Goal: Transaction & Acquisition: Download file/media

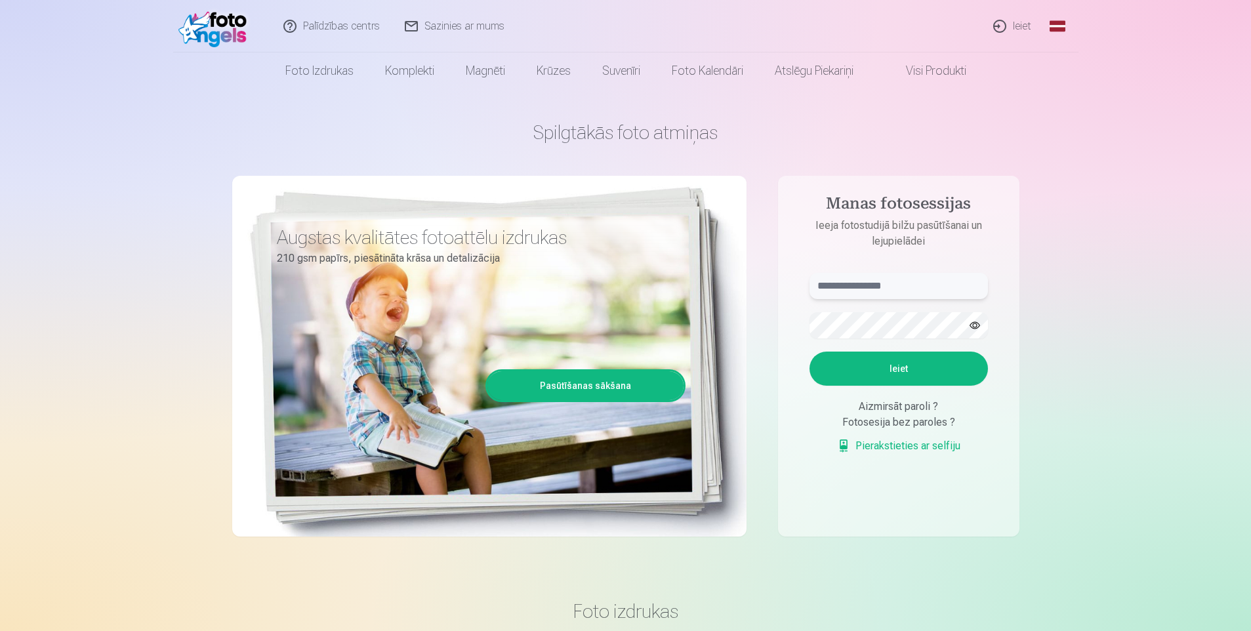
click at [871, 282] on input "text" at bounding box center [899, 286] width 178 height 26
type input "**********"
click at [913, 356] on button "Ieiet" at bounding box center [899, 369] width 178 height 34
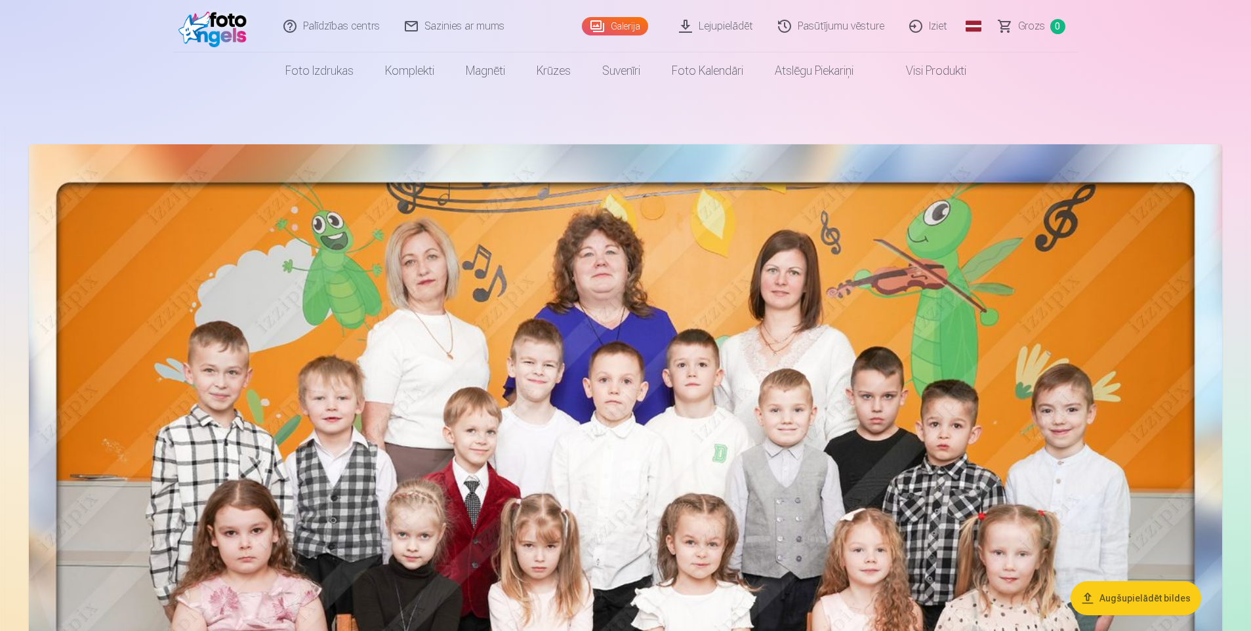
click at [861, 26] on link "Pasūtījumu vēsture" at bounding box center [831, 26] width 131 height 52
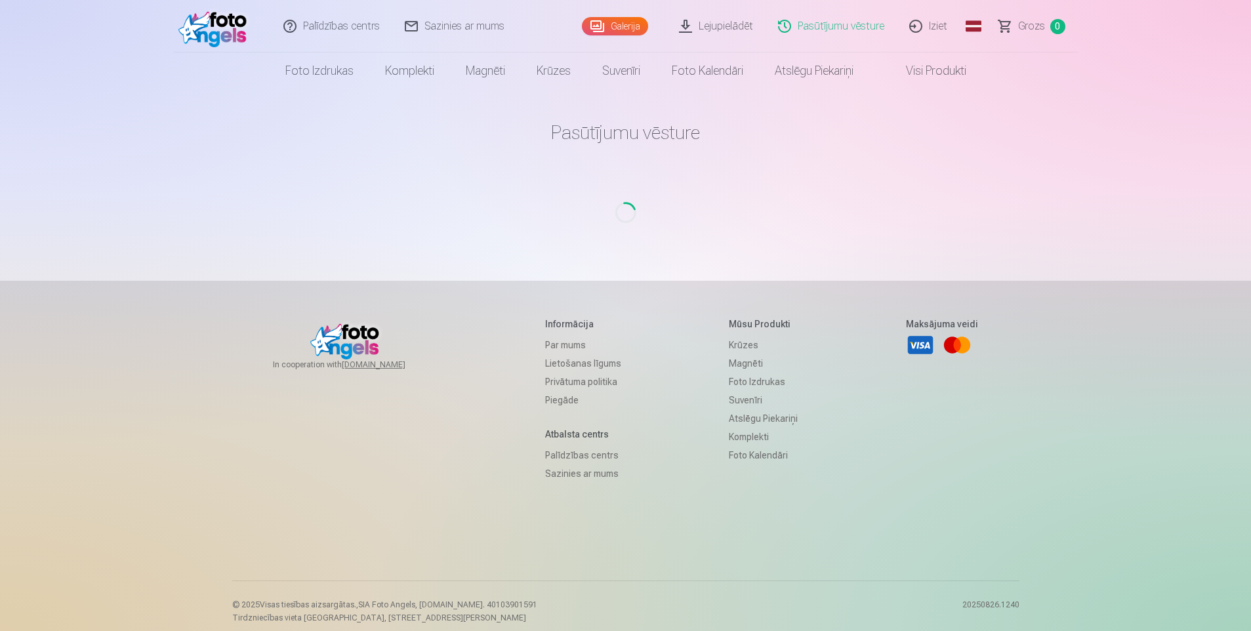
click at [614, 21] on link "Galerija" at bounding box center [615, 26] width 66 height 18
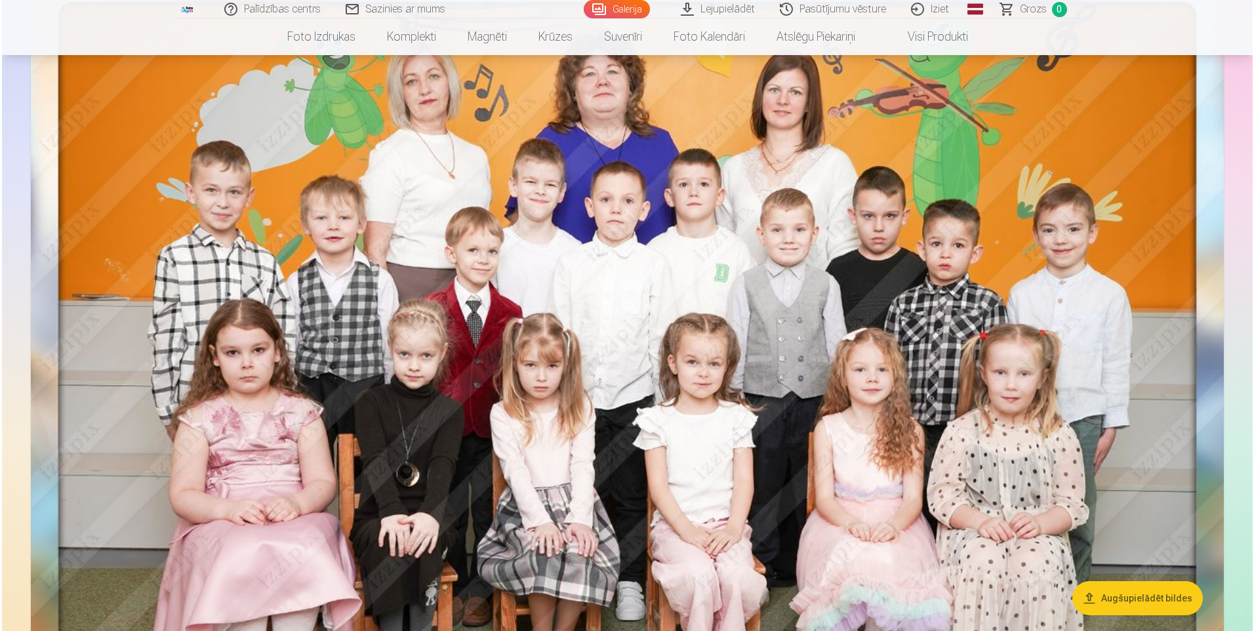
scroll to position [328, 0]
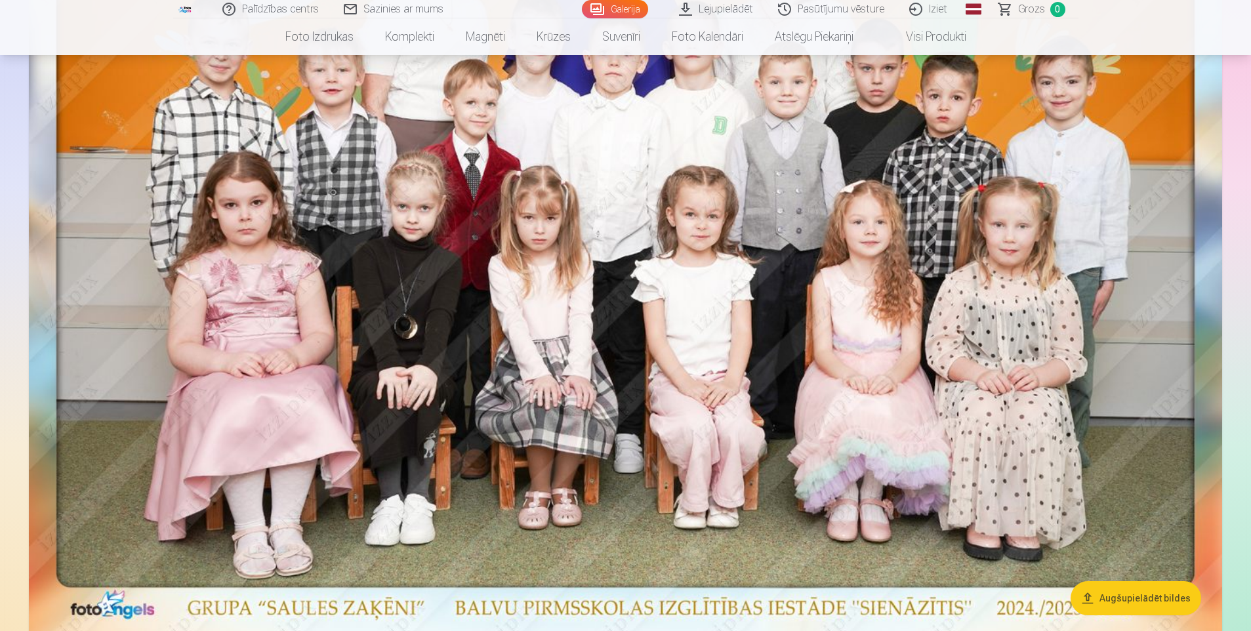
click at [1138, 595] on button "Augšupielādēt bildes" at bounding box center [1136, 598] width 131 height 34
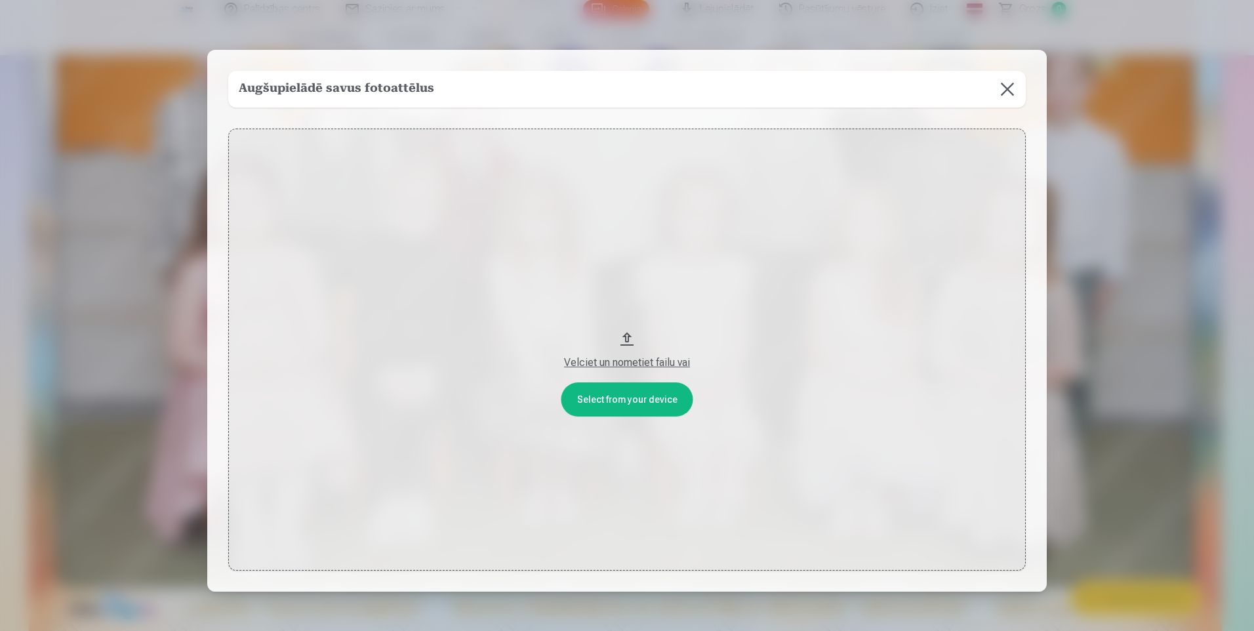
click at [634, 366] on div "Velciet un nometiet failu vai" at bounding box center [626, 363] width 771 height 16
click at [610, 361] on div "Velciet un nometiet failu vai" at bounding box center [626, 363] width 771 height 16
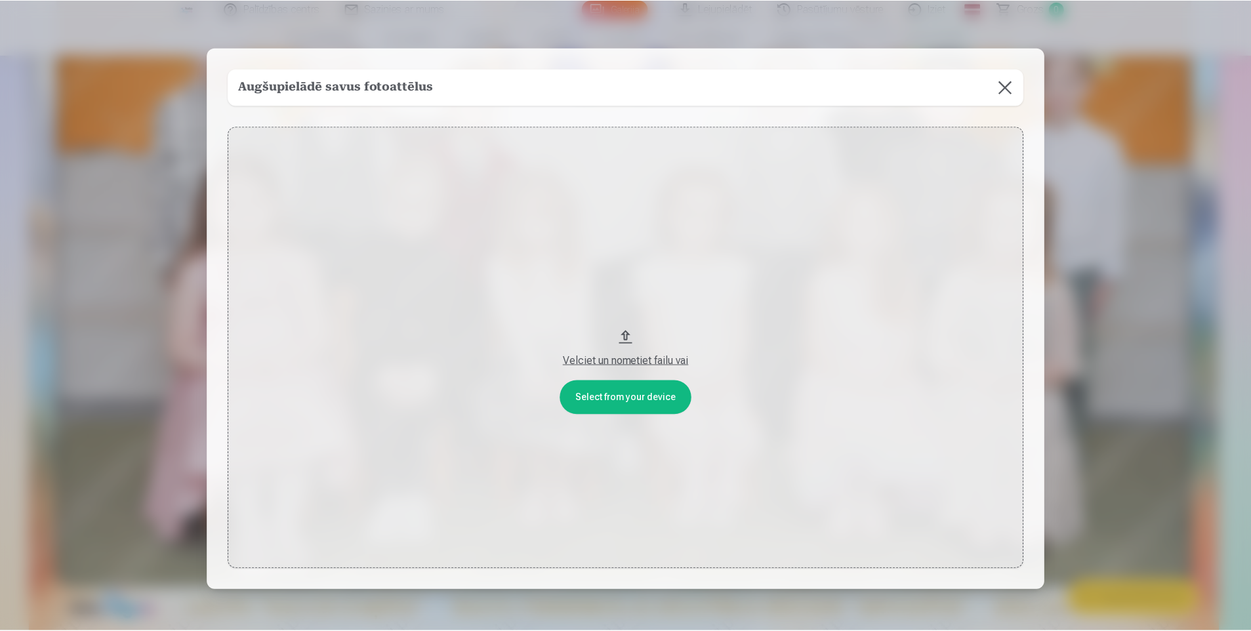
scroll to position [0, 0]
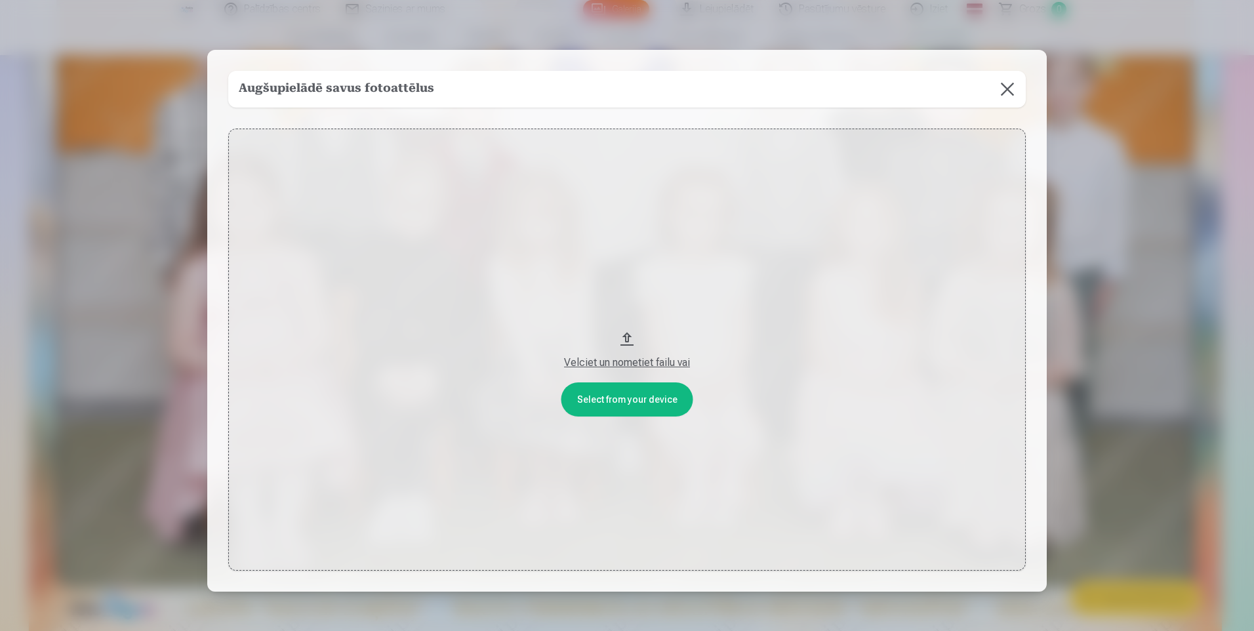
click at [1010, 83] on button at bounding box center [1007, 89] width 37 height 37
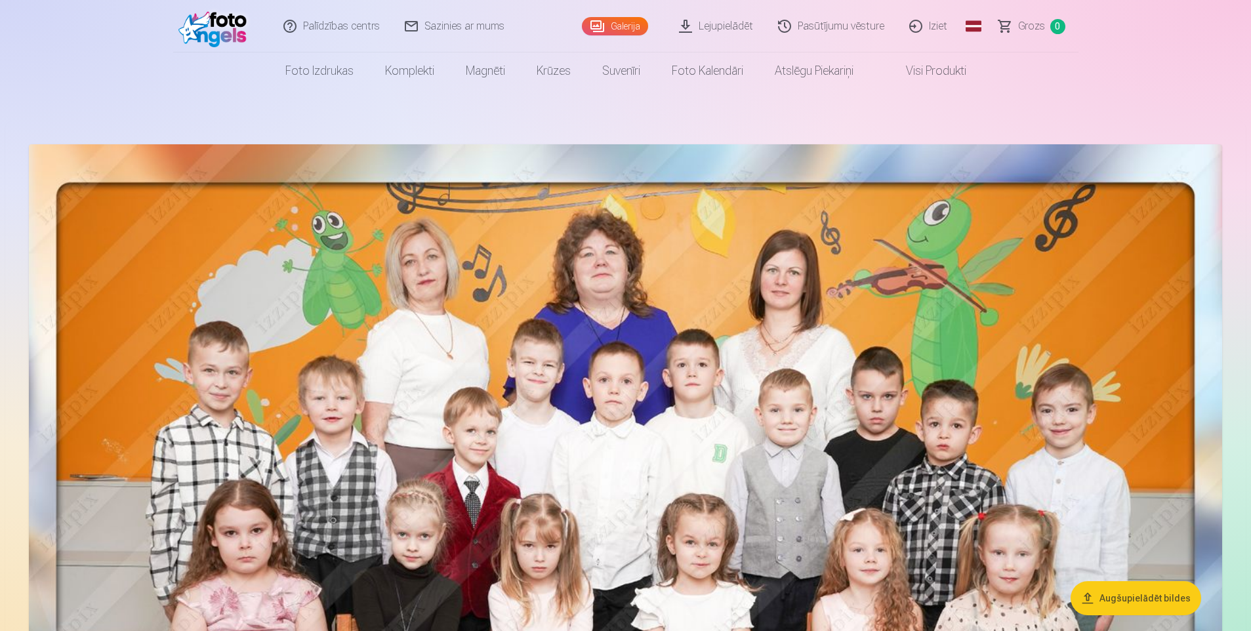
click at [704, 30] on link "Lejupielādēt" at bounding box center [716, 26] width 99 height 52
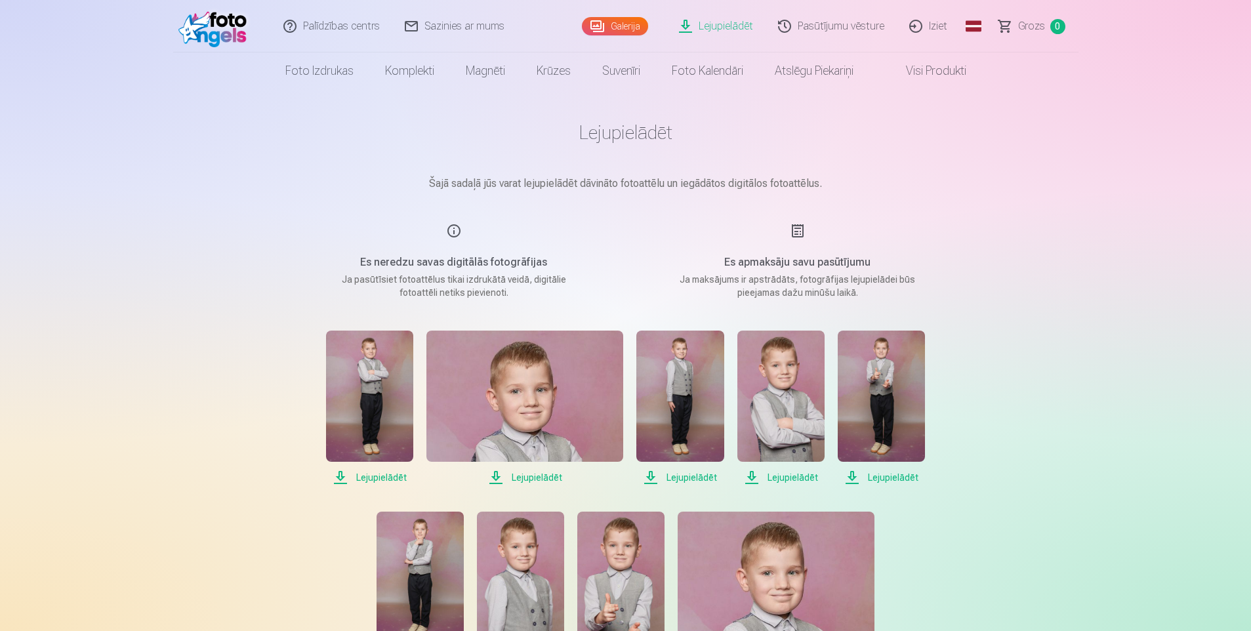
click at [383, 481] on span "Lejupielādēt" at bounding box center [369, 478] width 87 height 16
click at [517, 478] on span "Lejupielādēt" at bounding box center [524, 478] width 197 height 16
click at [674, 475] on span "Lejupielādēt" at bounding box center [679, 478] width 87 height 16
click at [758, 476] on span "Lejupielādēt" at bounding box center [780, 478] width 87 height 16
click at [881, 476] on span "Lejupielādēt" at bounding box center [881, 478] width 87 height 16
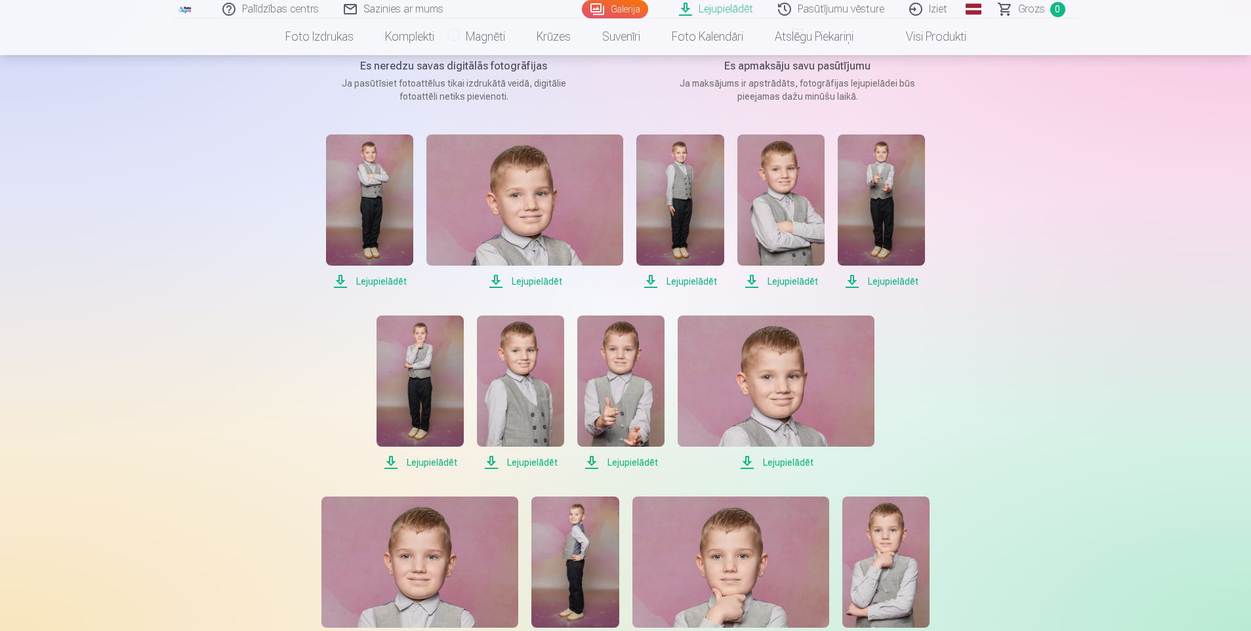
scroll to position [197, 0]
click at [421, 462] on span "Lejupielādēt" at bounding box center [420, 462] width 87 height 16
click at [537, 461] on span "Lejupielādēt" at bounding box center [520, 462] width 87 height 16
click at [628, 461] on span "Lejupielādēt" at bounding box center [620, 462] width 87 height 16
click at [800, 461] on span "Lejupielādēt" at bounding box center [776, 462] width 197 height 16
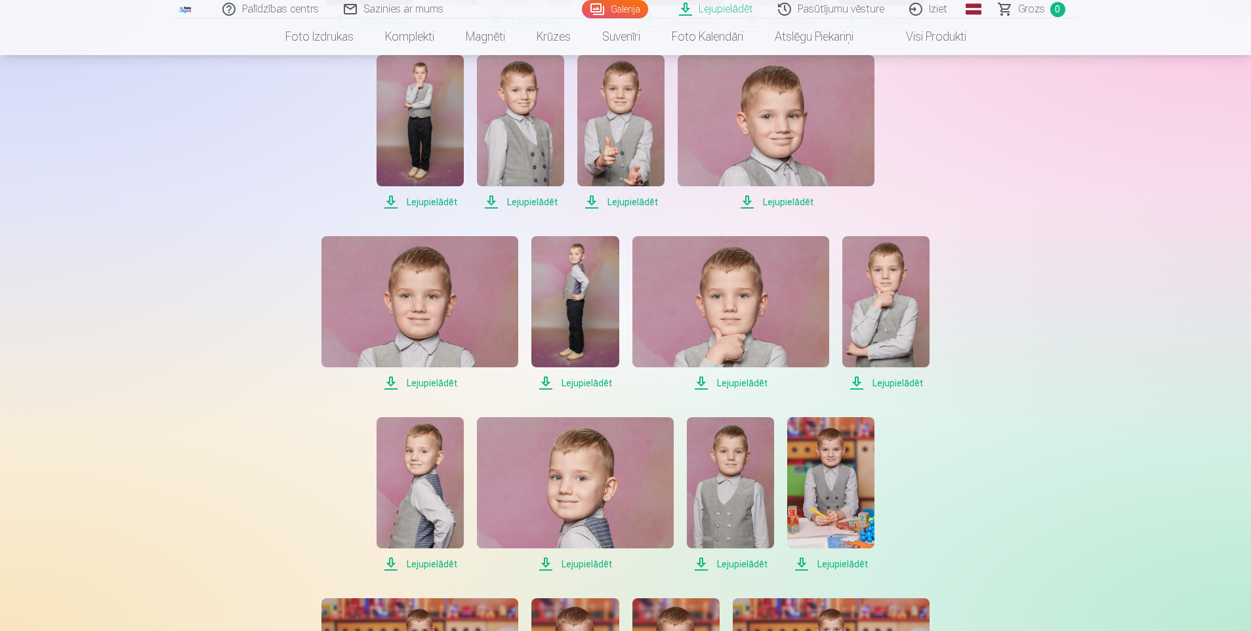
scroll to position [459, 0]
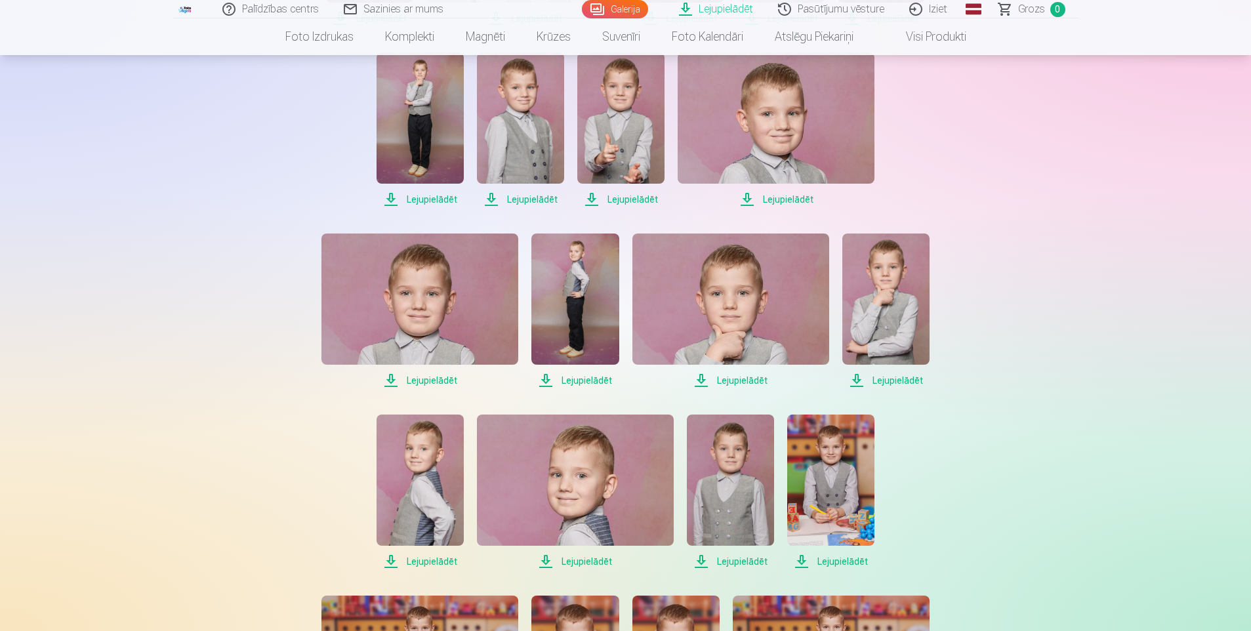
click at [422, 379] on span "Lejupielādēt" at bounding box center [419, 381] width 197 height 16
click at [577, 378] on span "Lejupielādēt" at bounding box center [574, 381] width 87 height 16
click at [737, 377] on span "Lejupielādēt" at bounding box center [730, 381] width 197 height 16
click at [878, 378] on span "Lejupielādēt" at bounding box center [885, 381] width 87 height 16
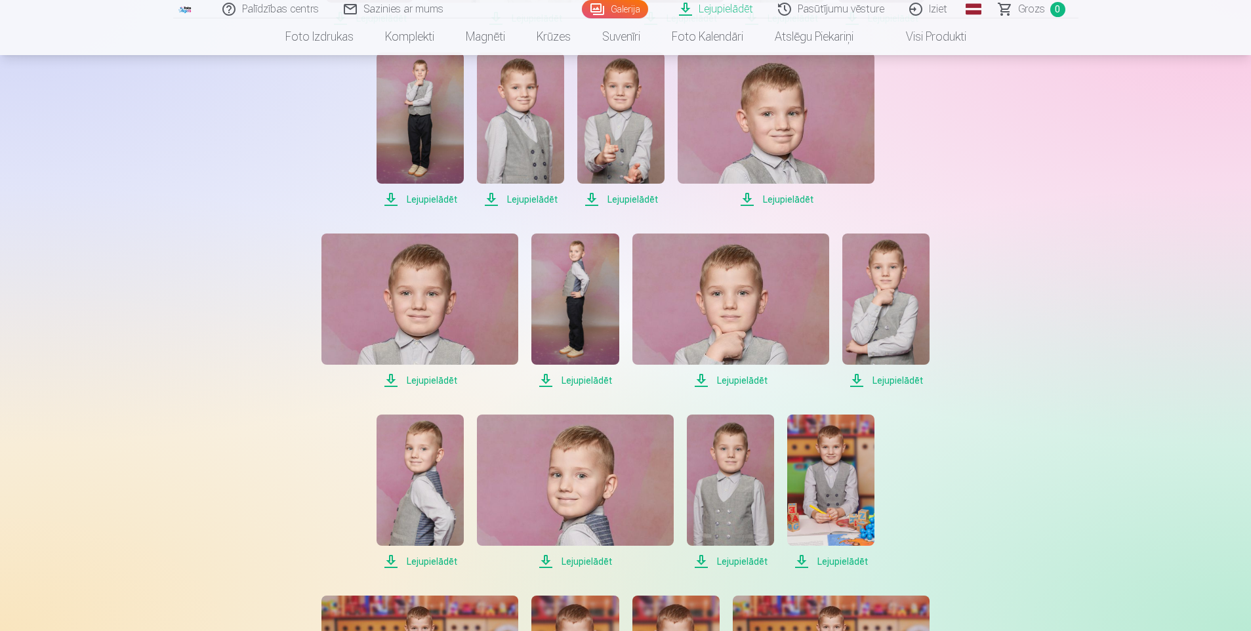
click at [878, 378] on span "Lejupielādēt" at bounding box center [885, 381] width 87 height 16
click at [840, 558] on span "Lejupielādēt" at bounding box center [830, 562] width 87 height 16
click at [727, 562] on span "Lejupielādēt" at bounding box center [730, 562] width 87 height 16
click at [587, 560] on span "Lejupielādēt" at bounding box center [575, 562] width 197 height 16
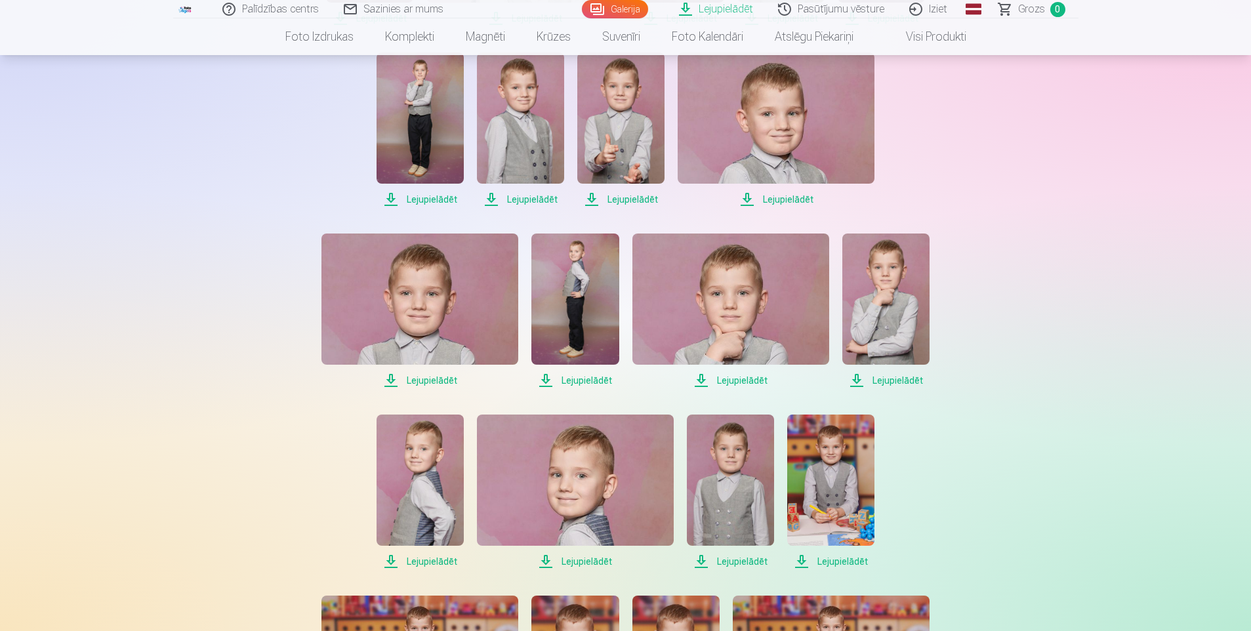
click at [587, 560] on span "Lejupielādēt" at bounding box center [575, 562] width 197 height 16
click at [434, 564] on span "Lejupielādēt" at bounding box center [420, 562] width 87 height 16
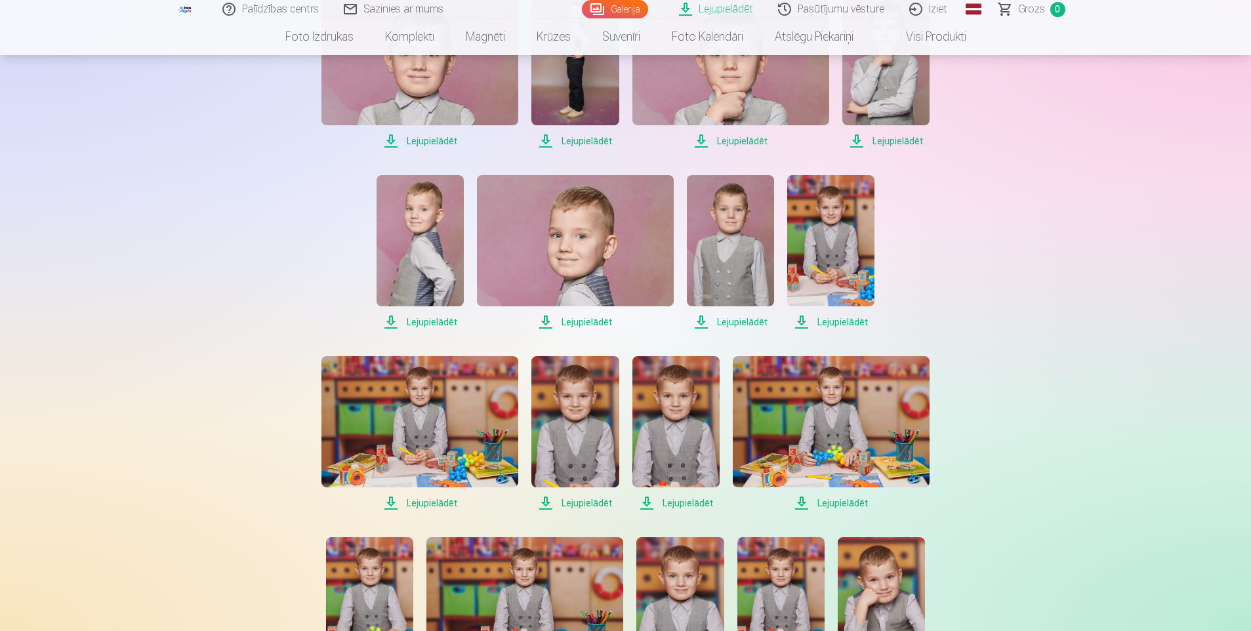
scroll to position [722, 0]
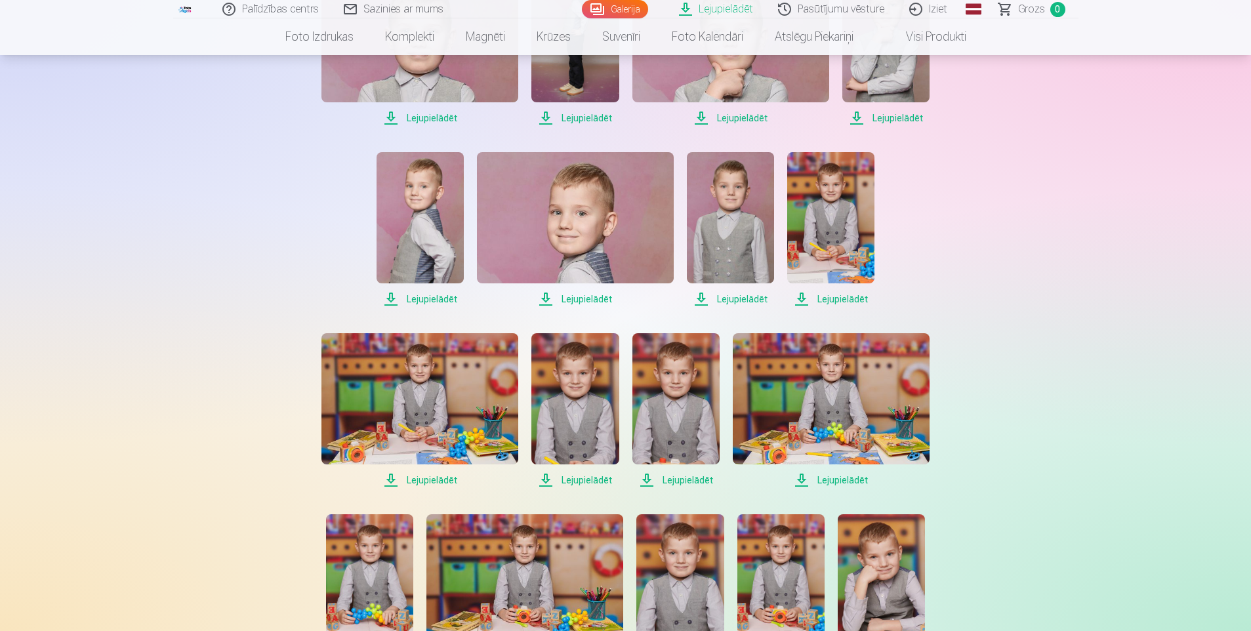
click at [819, 298] on span "Lejupielādēt" at bounding box center [830, 299] width 87 height 16
click at [415, 485] on span "Lejupielādēt" at bounding box center [419, 480] width 197 height 16
click at [600, 480] on span "Lejupielādēt" at bounding box center [574, 480] width 87 height 16
click at [686, 480] on span "Lejupielādēt" at bounding box center [675, 480] width 87 height 16
click at [854, 485] on span "Lejupielādēt" at bounding box center [831, 480] width 197 height 16
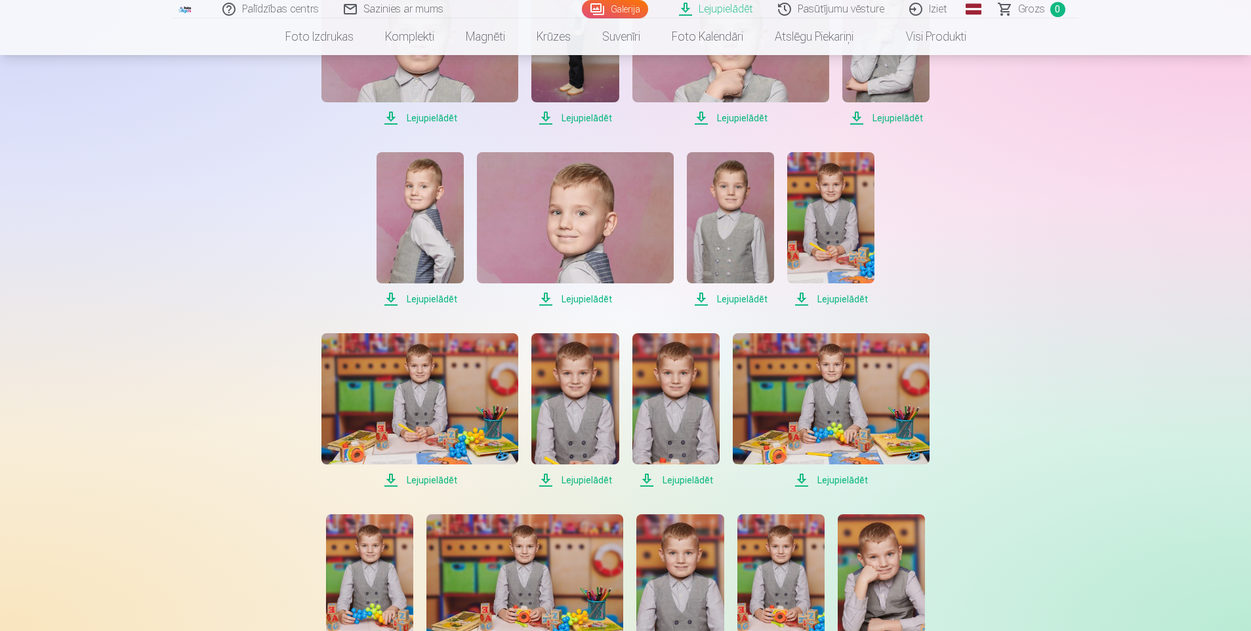
click at [439, 479] on span "Lejupielādēt" at bounding box center [419, 480] width 197 height 16
click at [602, 478] on span "Lejupielādēt" at bounding box center [574, 480] width 87 height 16
click at [670, 485] on span "Lejupielādēt" at bounding box center [675, 480] width 87 height 16
click at [838, 483] on span "Lejupielādēt" at bounding box center [831, 480] width 197 height 16
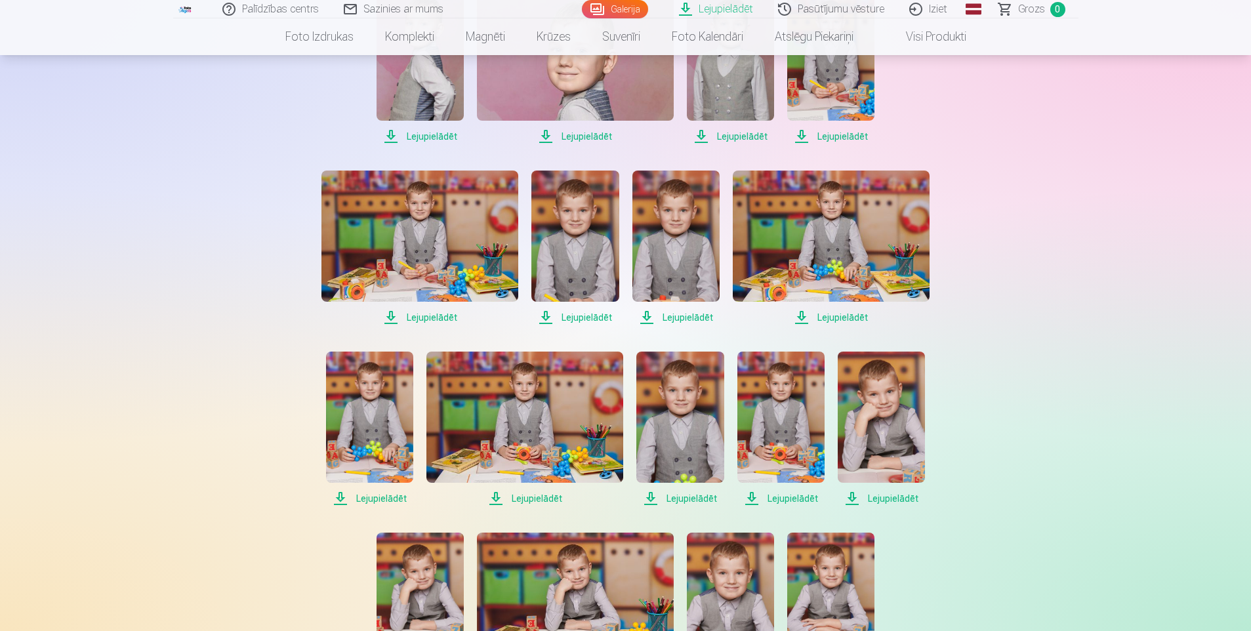
scroll to position [918, 0]
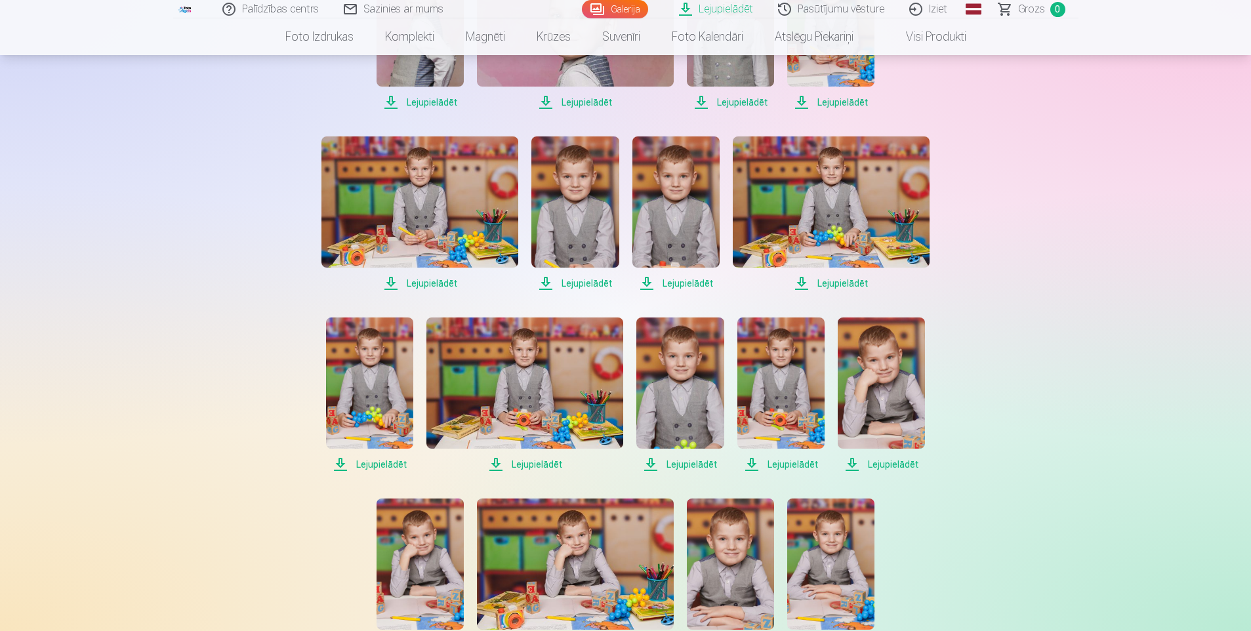
click at [361, 466] on span "Lejupielādēt" at bounding box center [369, 465] width 87 height 16
click at [532, 461] on span "Lejupielādēt" at bounding box center [524, 465] width 197 height 16
click at [680, 464] on span "Lejupielādēt" at bounding box center [679, 465] width 87 height 16
click at [779, 465] on span "Lejupielādēt" at bounding box center [780, 465] width 87 height 16
click at [890, 461] on span "Lejupielādēt" at bounding box center [881, 465] width 87 height 16
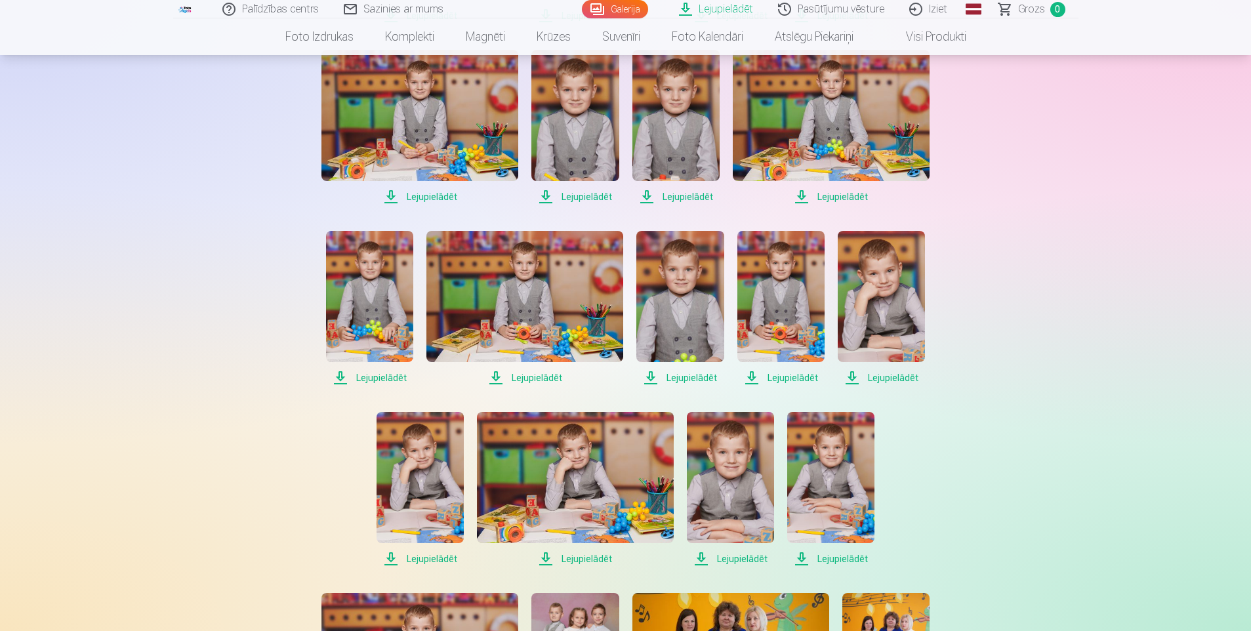
scroll to position [1181, 0]
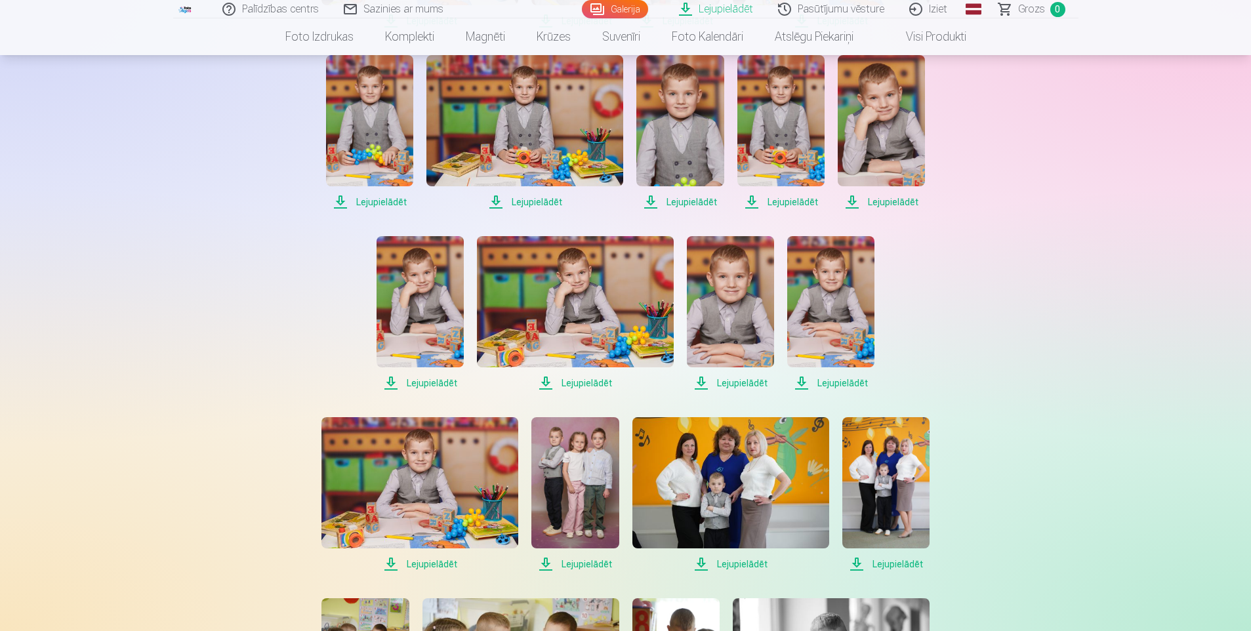
click at [431, 379] on span "Lejupielādēt" at bounding box center [420, 383] width 87 height 16
click at [581, 380] on span "Lejupielādēt" at bounding box center [575, 383] width 197 height 16
click at [723, 381] on span "Lejupielādēt" at bounding box center [730, 383] width 87 height 16
click at [831, 380] on span "Lejupielādēt" at bounding box center [830, 383] width 87 height 16
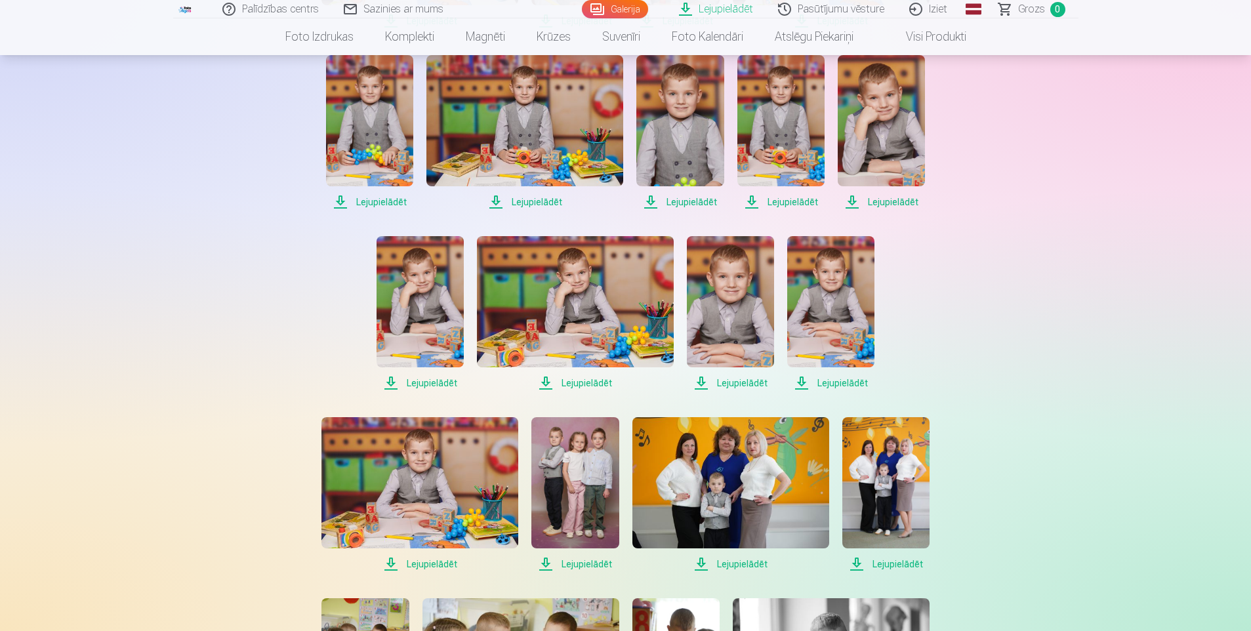
click at [831, 380] on span "Lejupielādēt" at bounding box center [830, 383] width 87 height 16
click at [428, 565] on span "Lejupielādēt" at bounding box center [419, 564] width 197 height 16
click at [595, 564] on span "Lejupielādēt" at bounding box center [574, 564] width 87 height 16
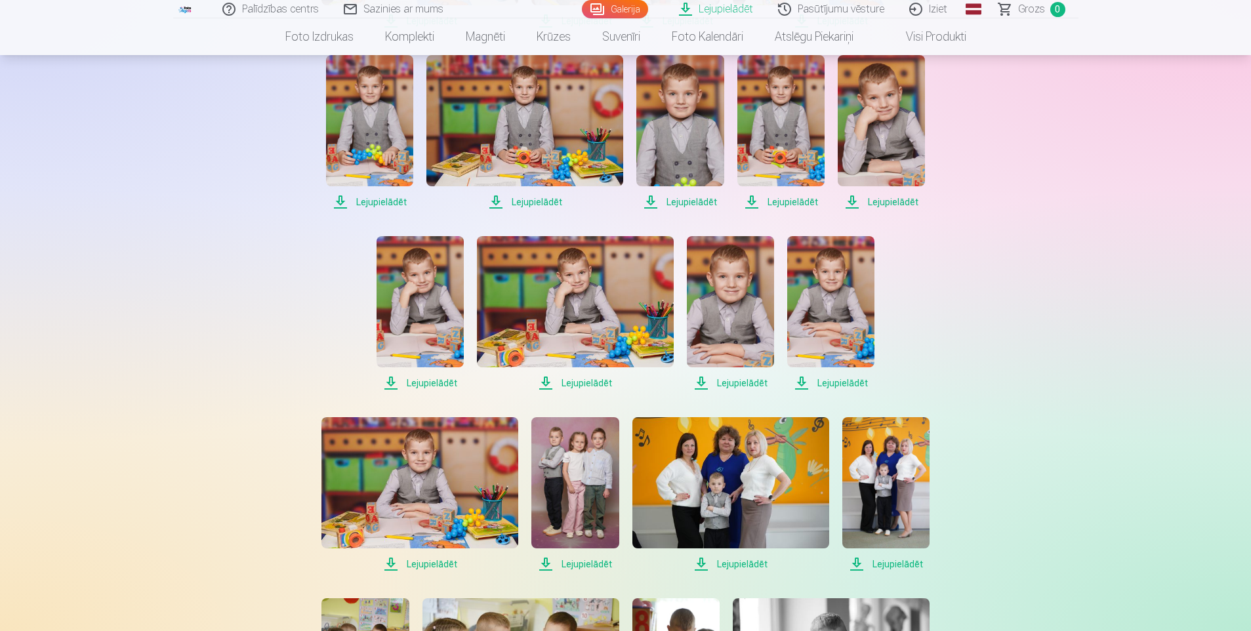
click at [731, 568] on span "Lejupielādēt" at bounding box center [730, 564] width 197 height 16
click at [733, 566] on span "Lejupielādēt" at bounding box center [730, 564] width 197 height 16
click at [897, 567] on span "Lejupielādēt" at bounding box center [885, 564] width 87 height 16
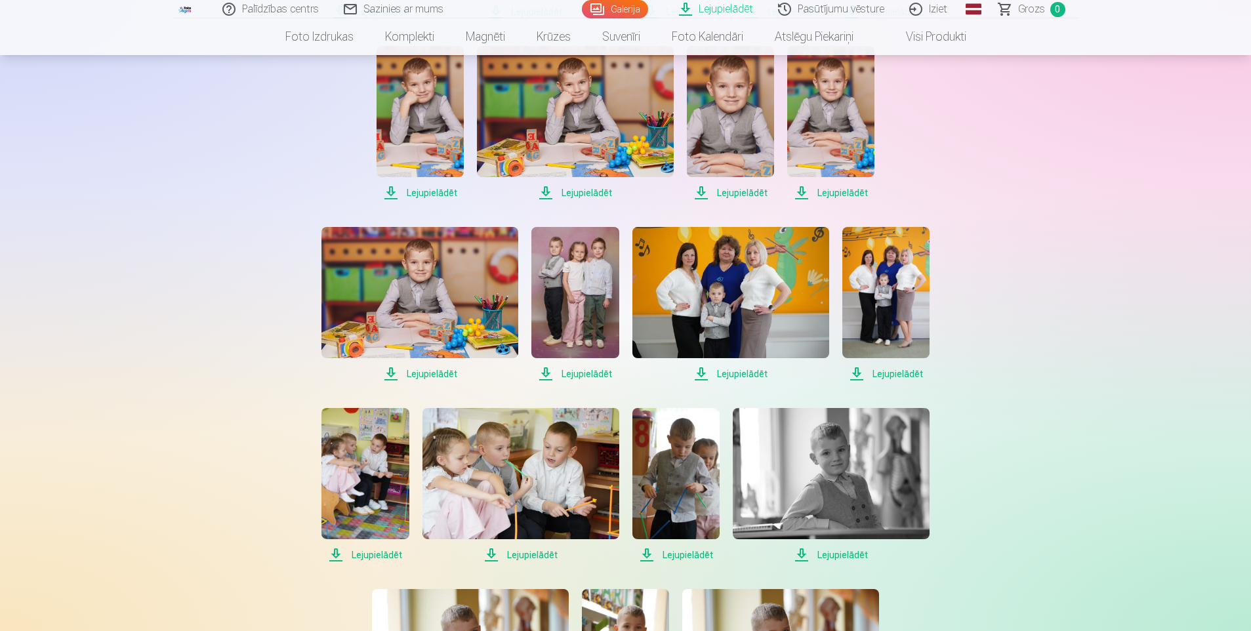
scroll to position [1509, 0]
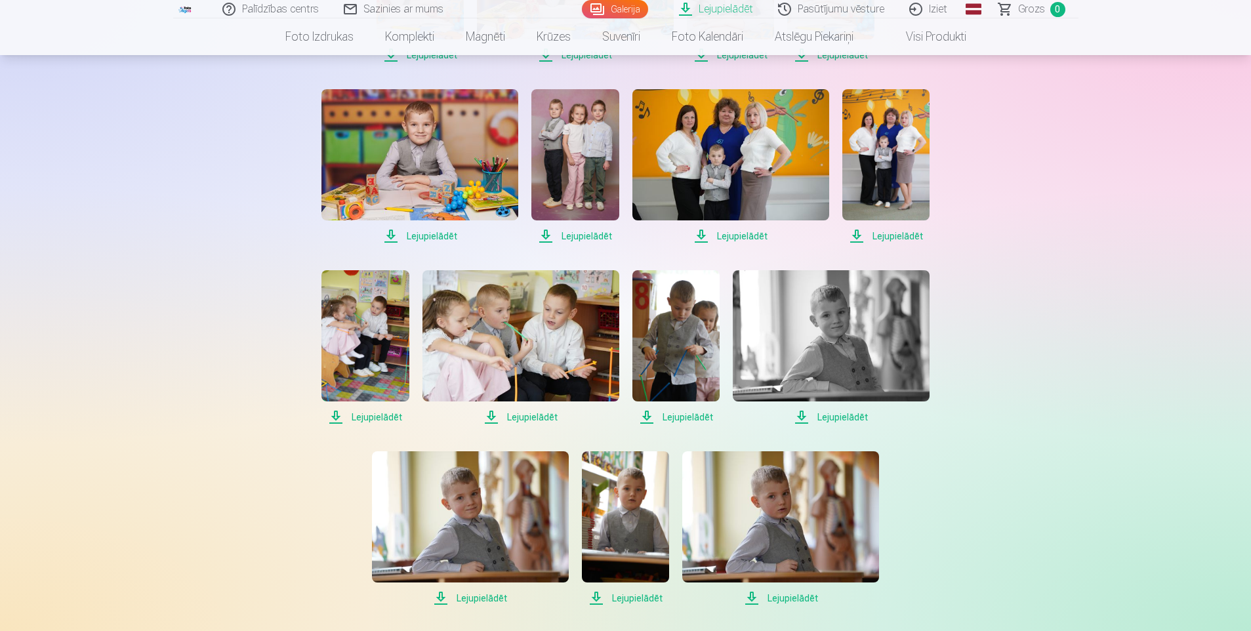
click at [369, 417] on span "Lejupielādēt" at bounding box center [364, 417] width 87 height 16
click at [511, 419] on span "Lejupielādēt" at bounding box center [520, 417] width 197 height 16
click at [691, 418] on span "Lejupielādēt" at bounding box center [675, 417] width 87 height 16
click at [849, 417] on span "Lejupielādēt" at bounding box center [831, 417] width 197 height 16
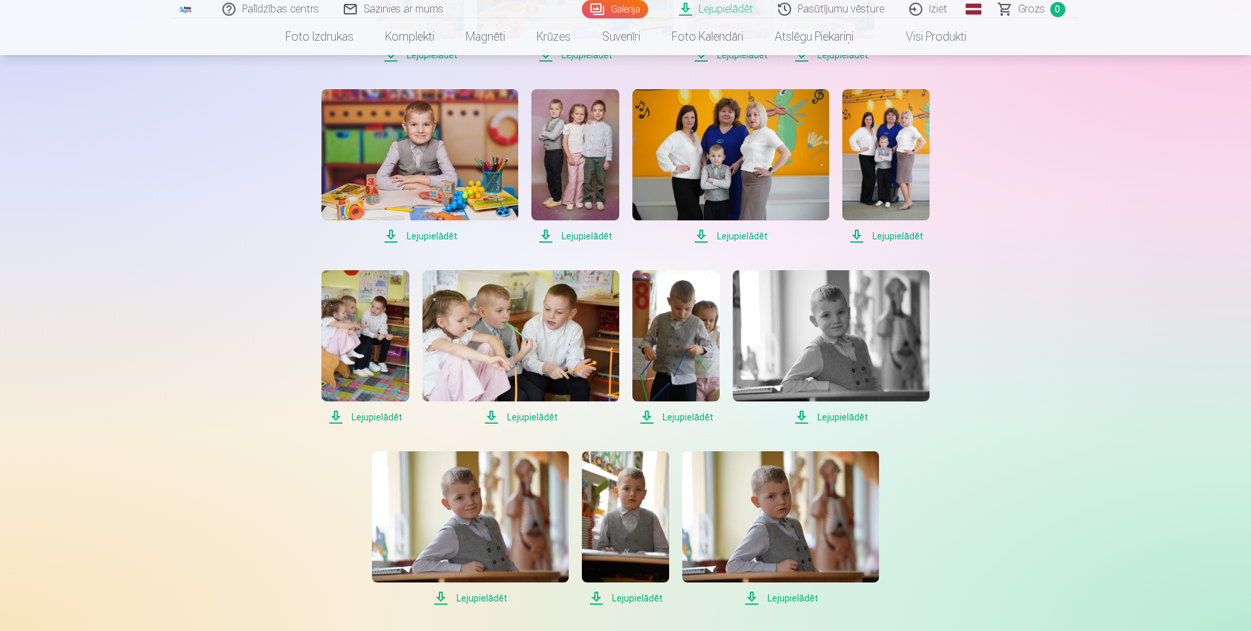
click at [849, 417] on span "Lejupielādēt" at bounding box center [831, 417] width 197 height 16
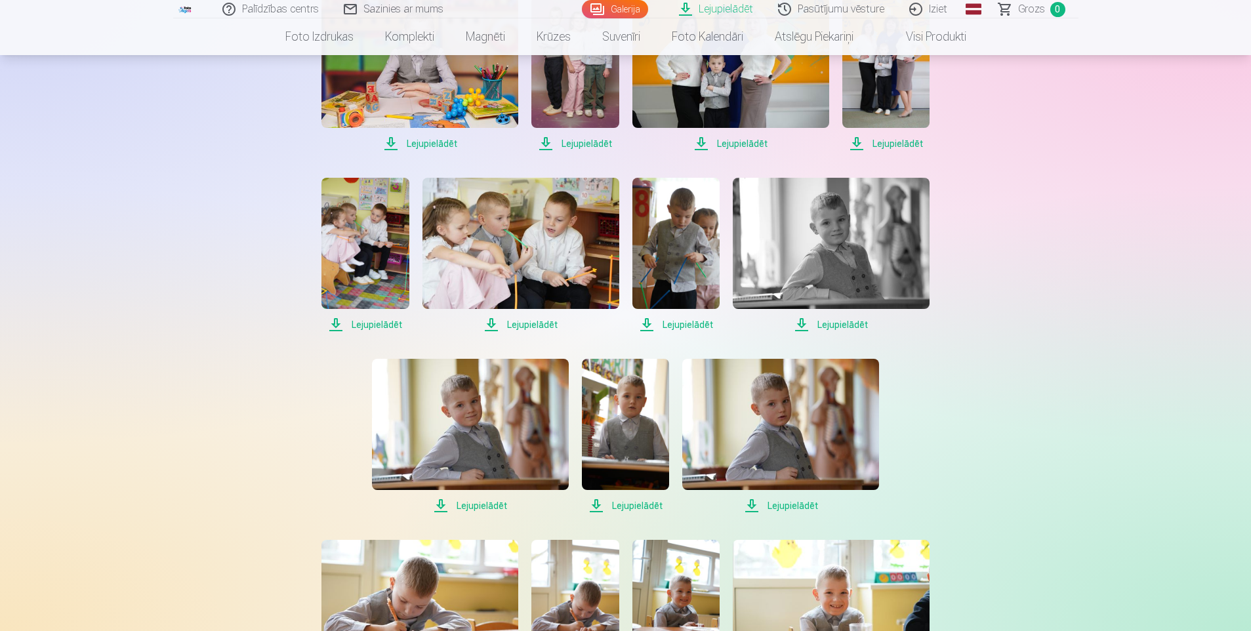
scroll to position [1771, 0]
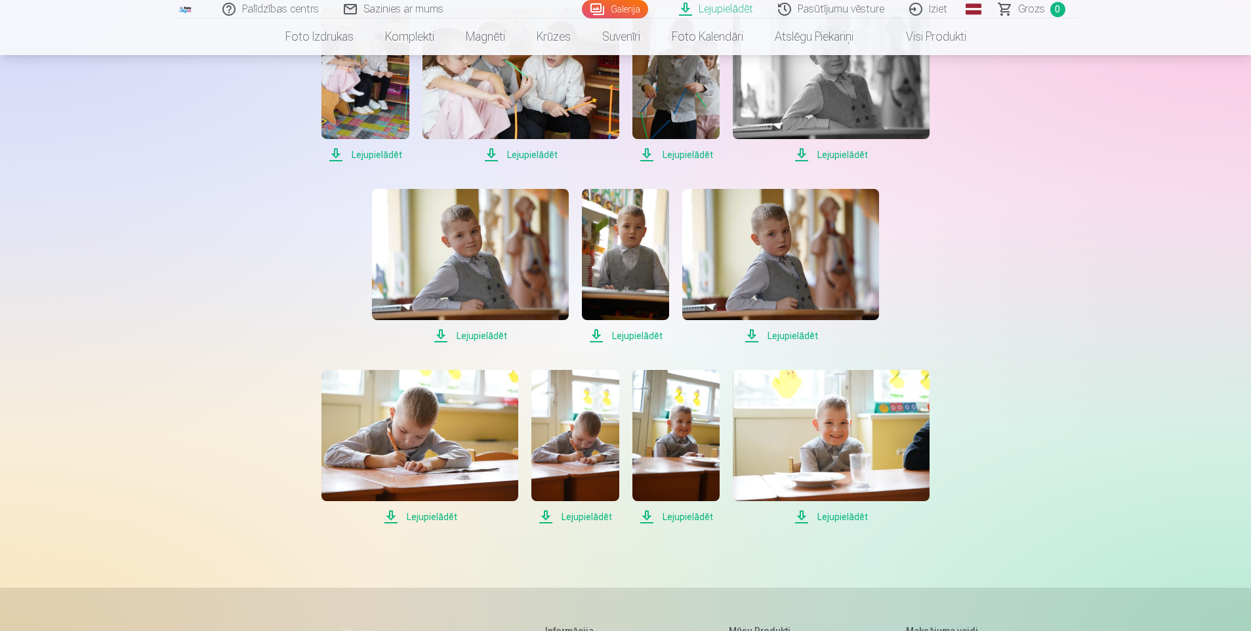
click at [458, 335] on span "Lejupielādēt" at bounding box center [470, 336] width 197 height 16
click at [615, 341] on span "Lejupielādēt" at bounding box center [625, 336] width 87 height 16
click at [615, 340] on span "Lejupielādēt" at bounding box center [625, 336] width 87 height 16
click at [790, 337] on span "Lejupielādēt" at bounding box center [780, 336] width 197 height 16
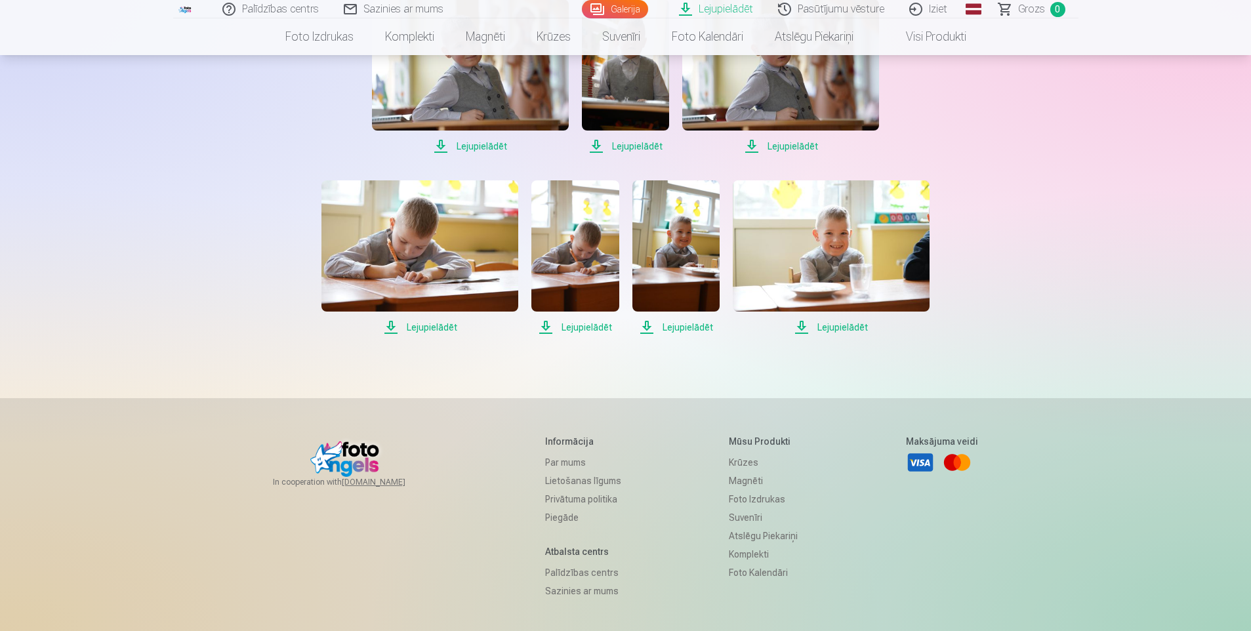
scroll to position [1968, 0]
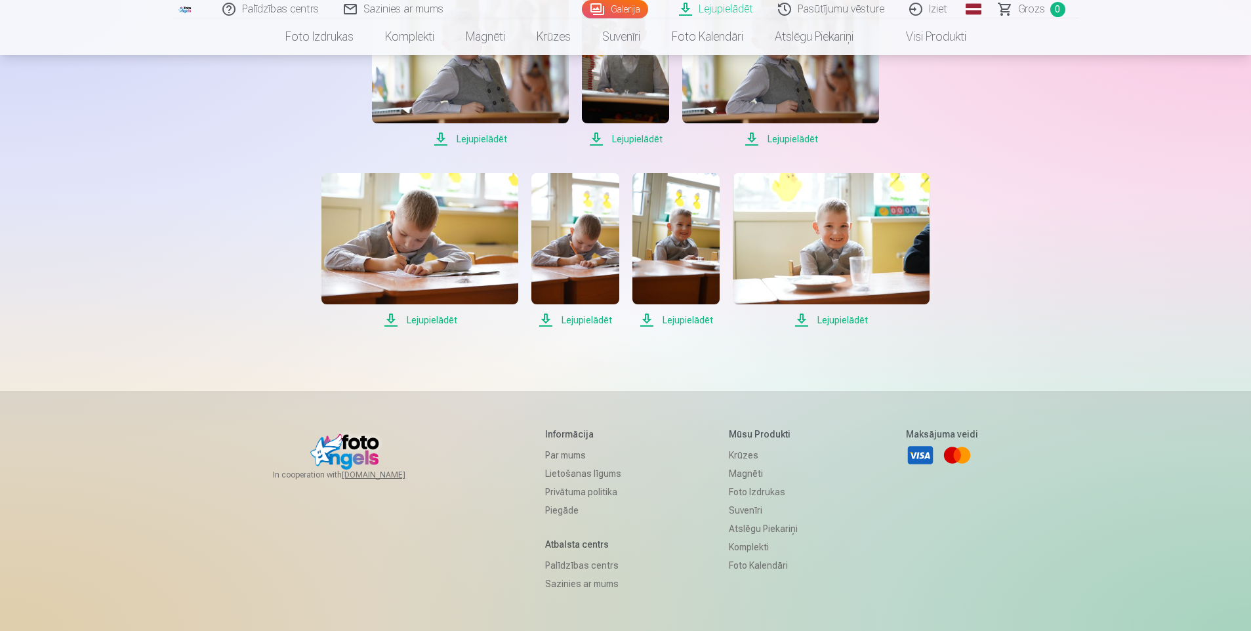
click at [443, 324] on span "Lejupielādēt" at bounding box center [419, 320] width 197 height 16
click at [577, 323] on span "Lejupielādēt" at bounding box center [574, 320] width 87 height 16
click at [686, 317] on span "Lejupielādēt" at bounding box center [675, 320] width 87 height 16
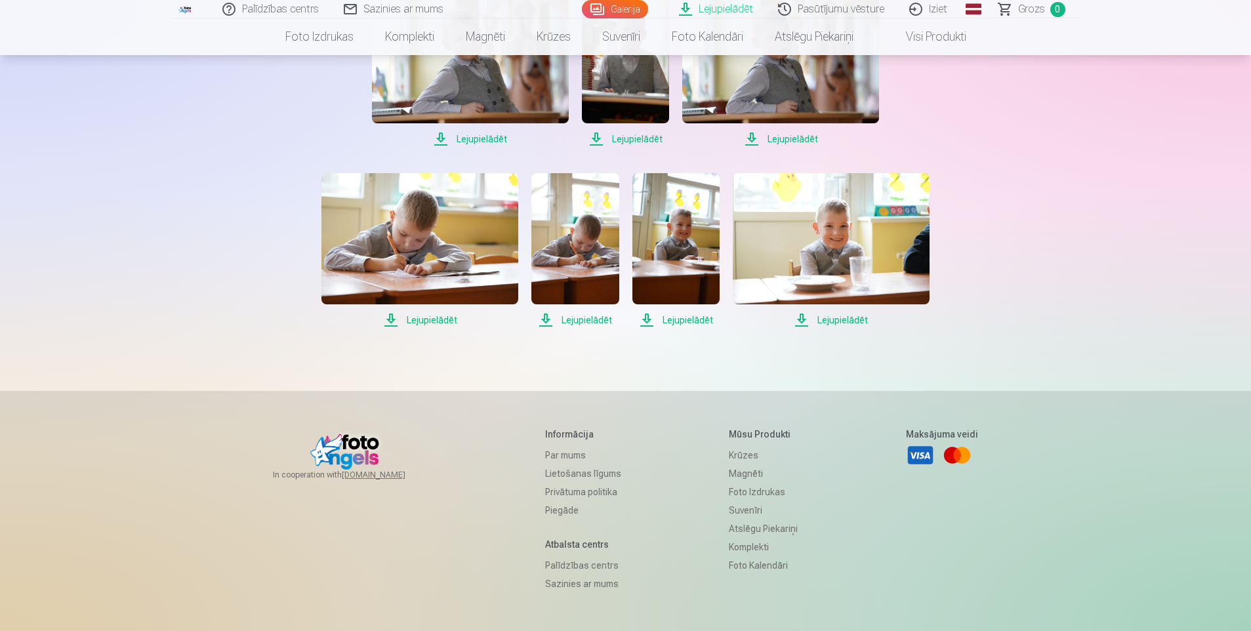
click at [686, 317] on span "Lejupielādēt" at bounding box center [675, 320] width 87 height 16
click at [850, 321] on span "Lejupielādēt" at bounding box center [831, 320] width 197 height 16
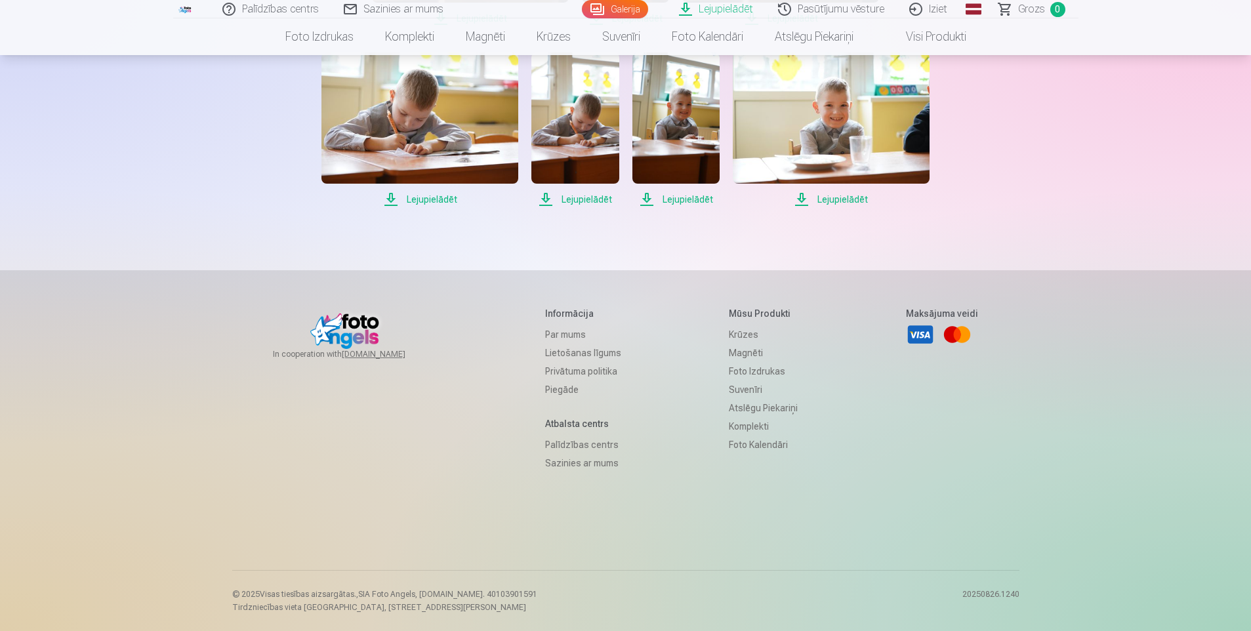
scroll to position [1695, 0]
